Goal: Task Accomplishment & Management: Use online tool/utility

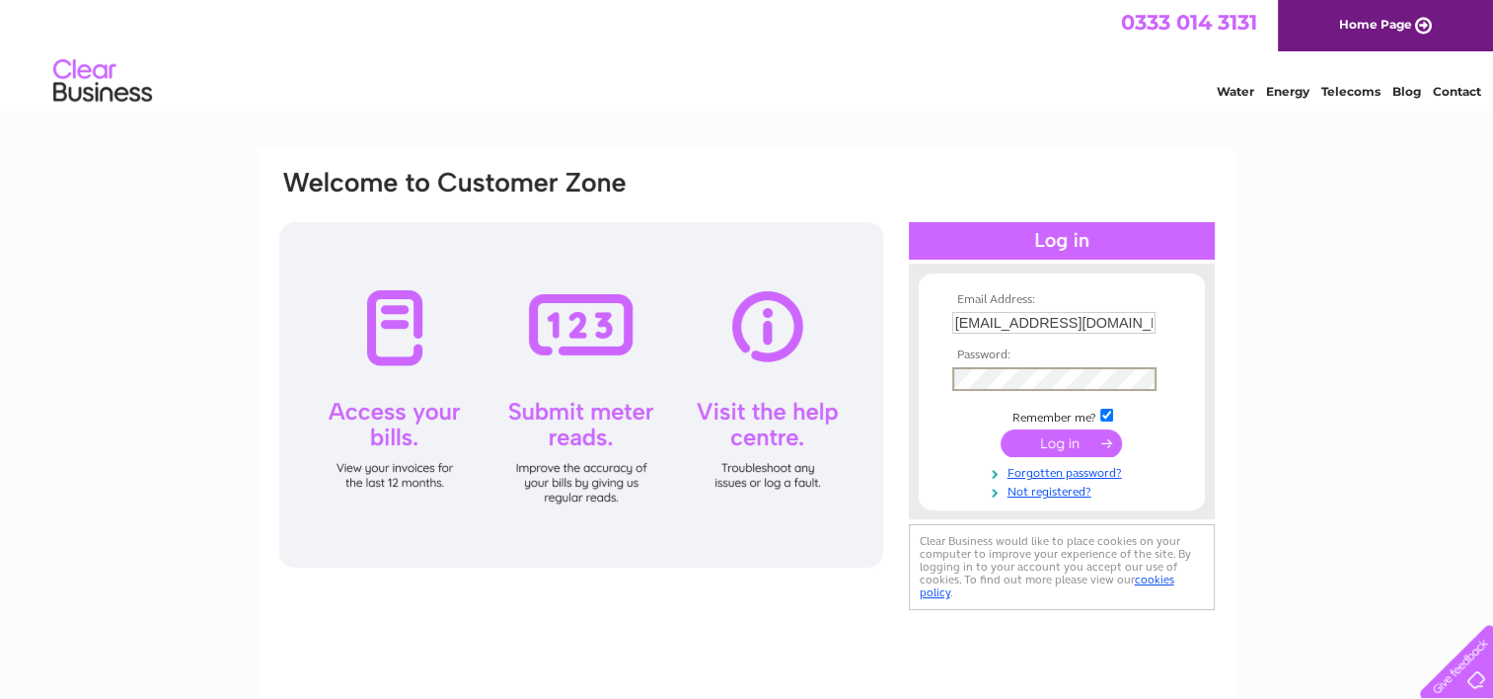
click at [1001, 429] on input "submit" at bounding box center [1061, 443] width 121 height 28
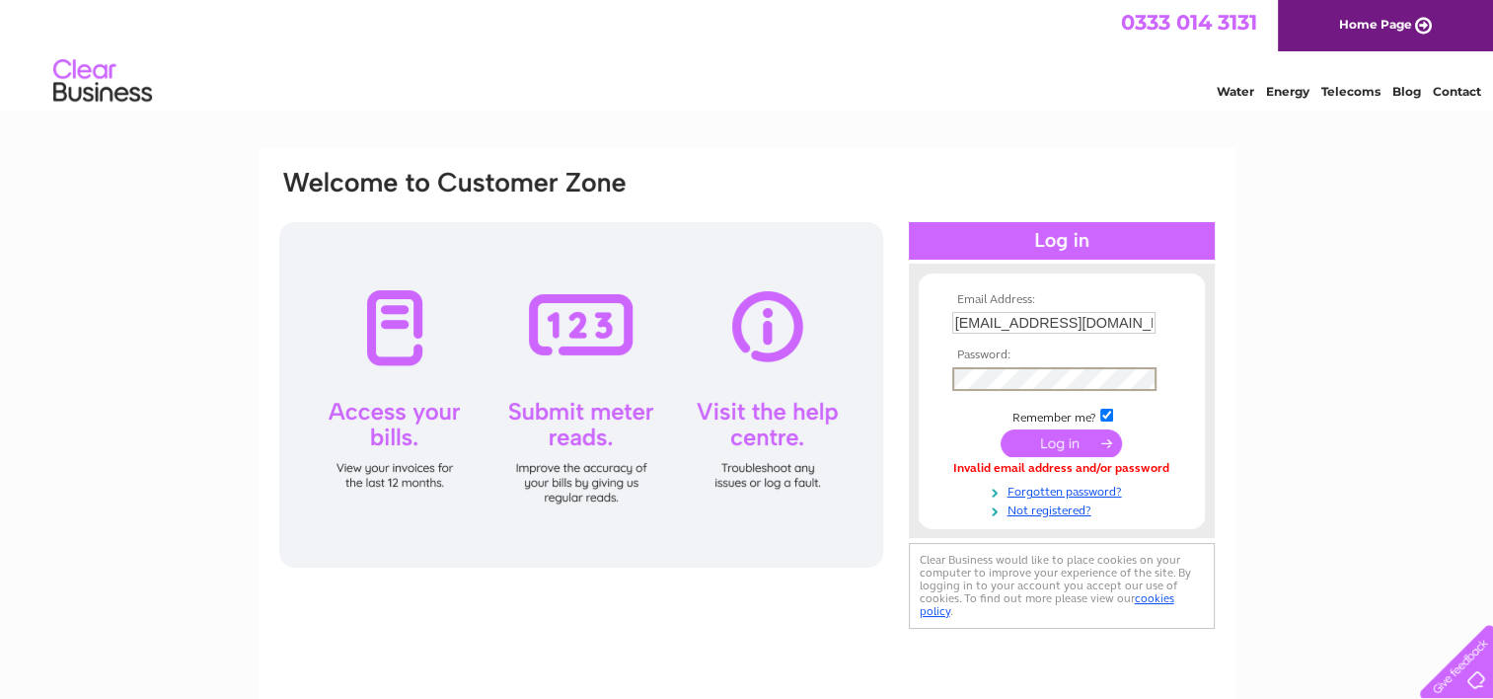
click at [1001, 429] on input "submit" at bounding box center [1061, 443] width 121 height 28
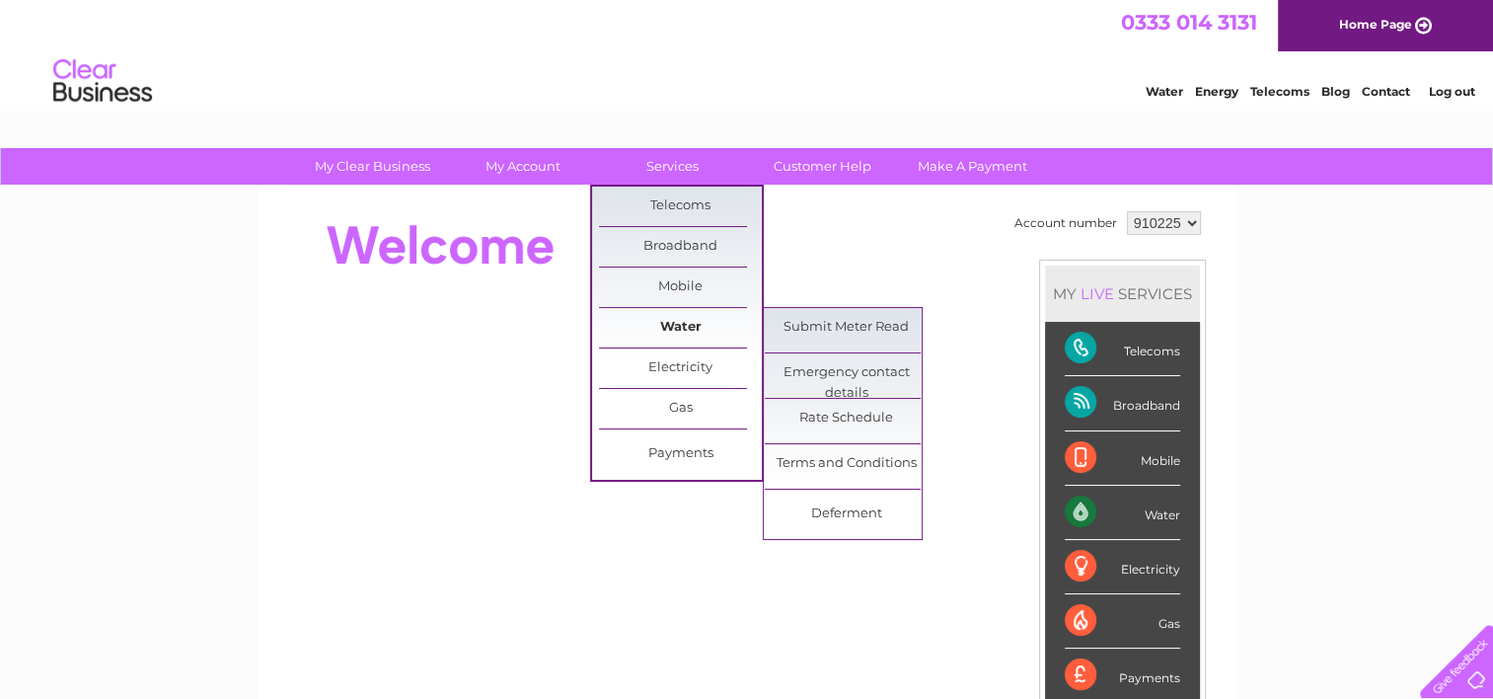
click at [686, 340] on link "Water" at bounding box center [680, 327] width 163 height 39
click at [852, 330] on link "Submit Meter Read" at bounding box center [846, 327] width 163 height 39
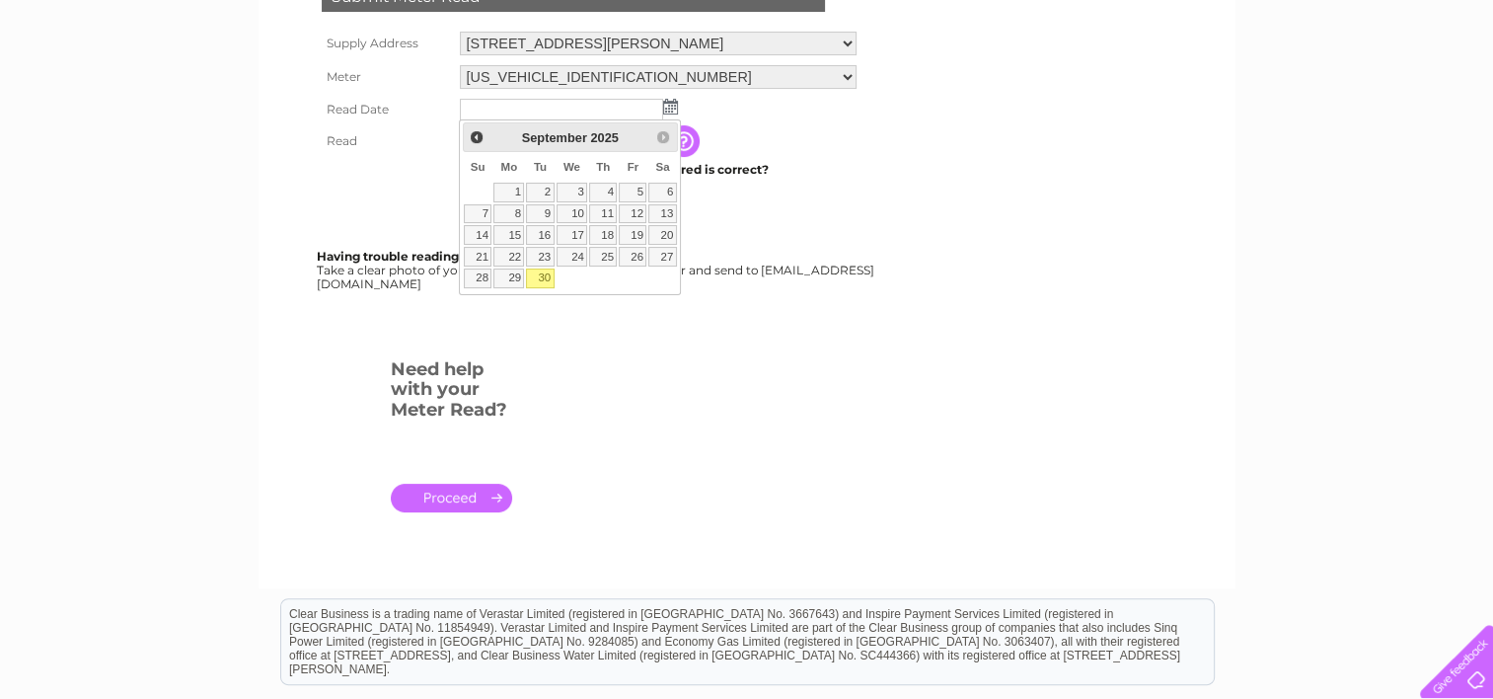
click at [550, 277] on link "30" at bounding box center [540, 278] width 28 height 20
type input "2025/09/30"
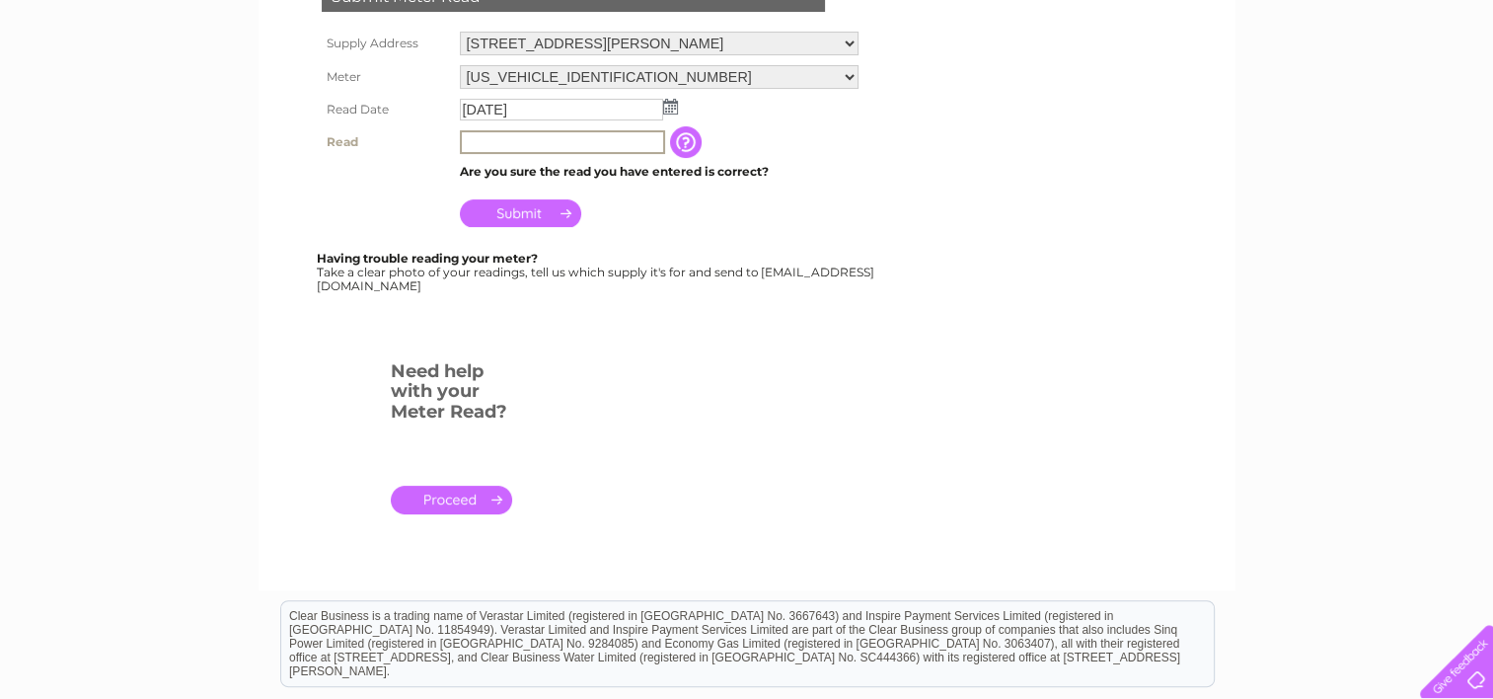
click at [501, 138] on input "text" at bounding box center [562, 142] width 205 height 24
type input "1178"
click at [556, 216] on input "Submit" at bounding box center [520, 213] width 121 height 28
